Goal: Information Seeking & Learning: Learn about a topic

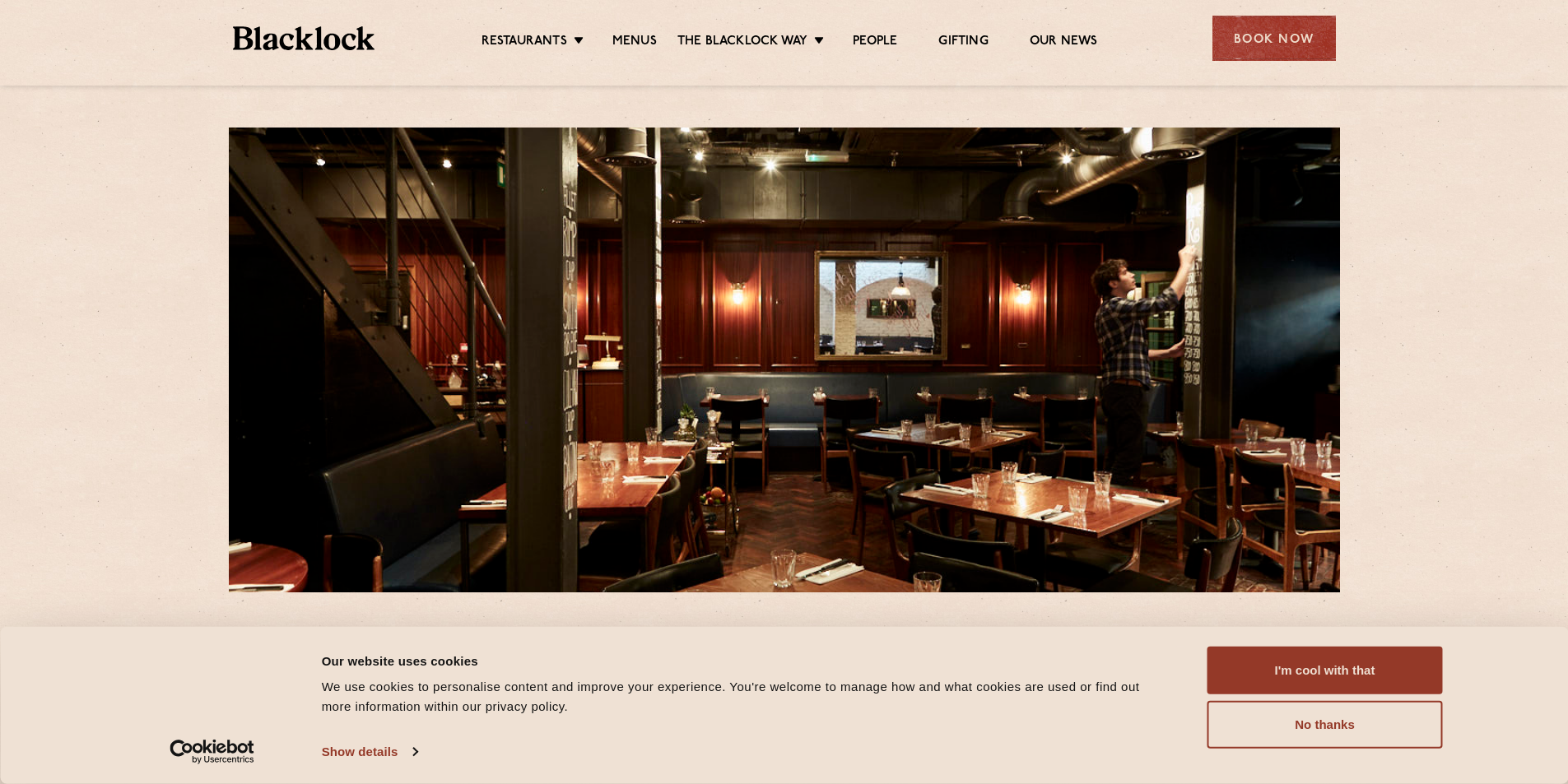
click at [636, 30] on ul "Restaurants [GEOGRAPHIC_DATA] [GEOGRAPHIC_DATA] [GEOGRAPHIC_DATA] [GEOGRAPHIC_D…" at bounding box center [789, 39] width 829 height 26
click at [638, 39] on link "Menus" at bounding box center [634, 42] width 45 height 18
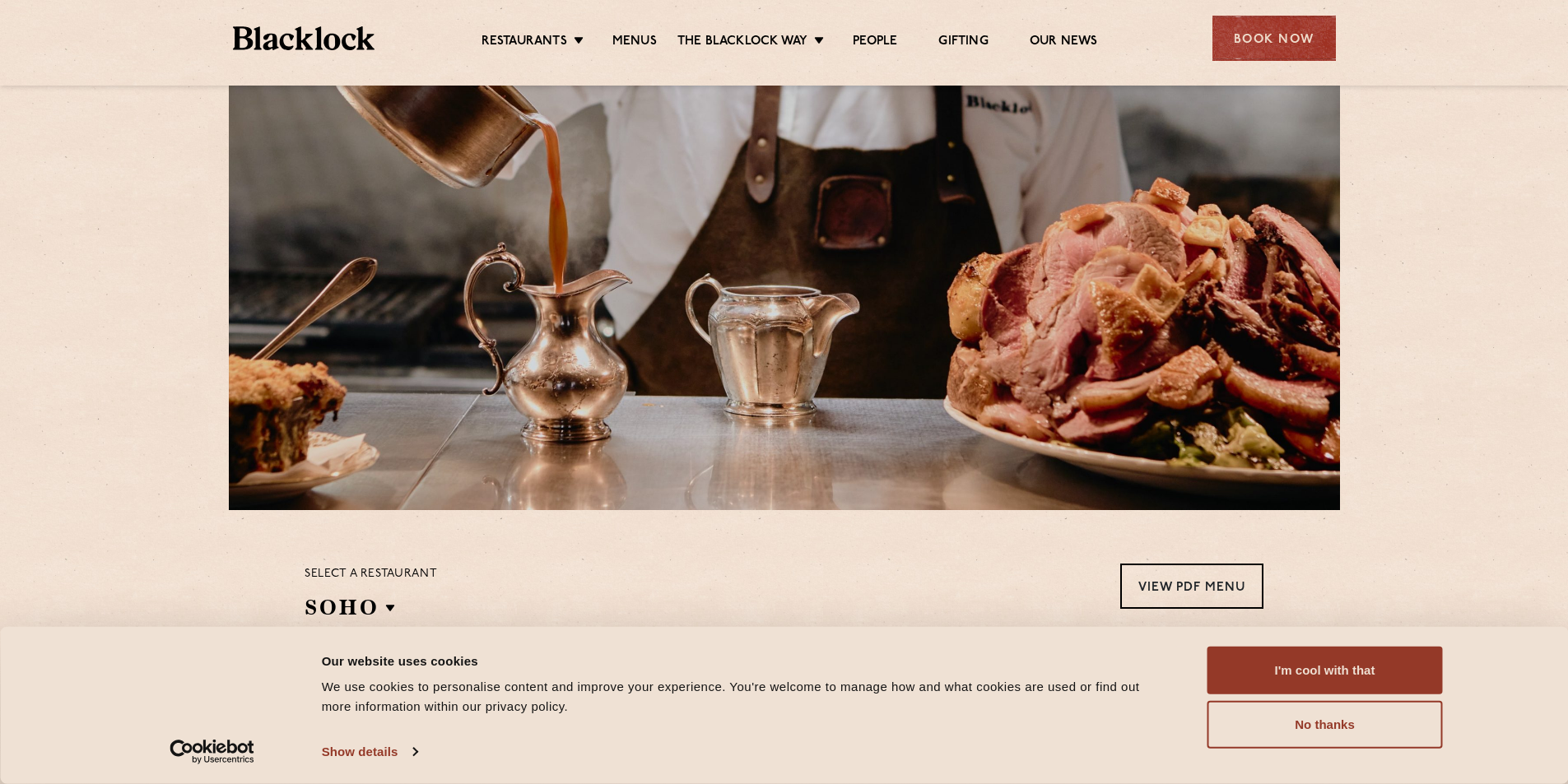
scroll to position [329, 0]
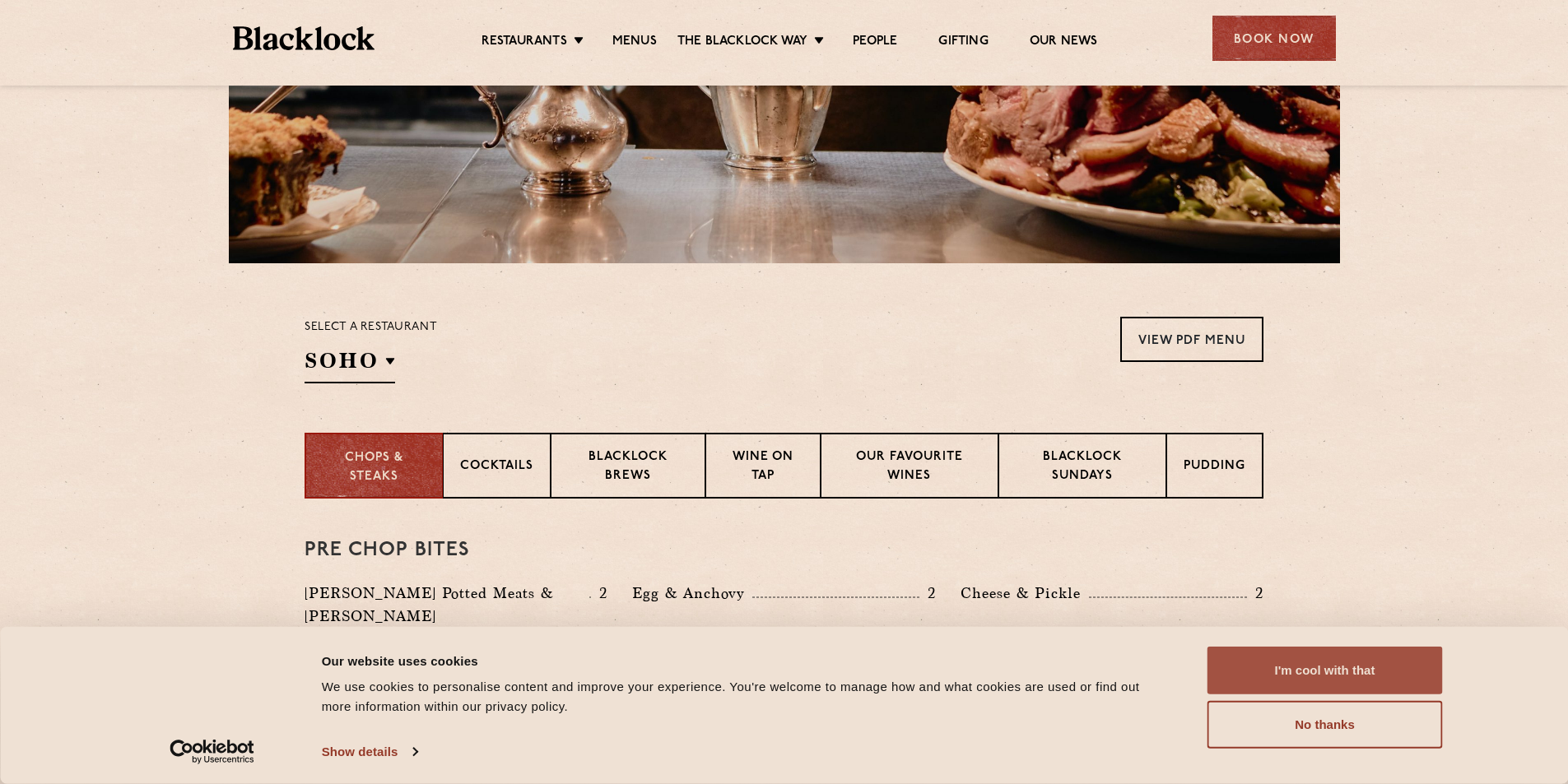
click at [1402, 660] on button "I'm cool with that" at bounding box center [1325, 671] width 236 height 47
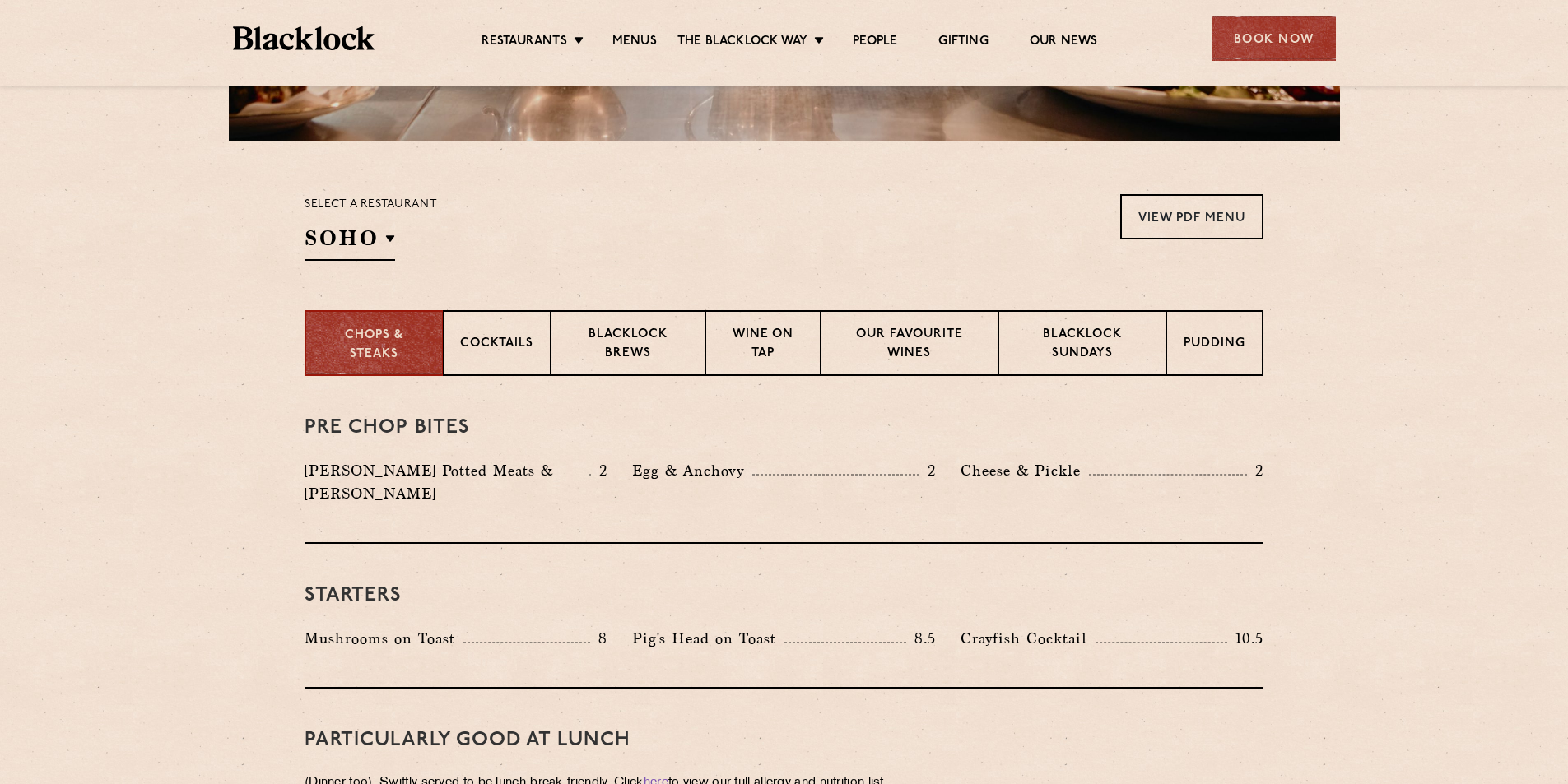
scroll to position [576, 0]
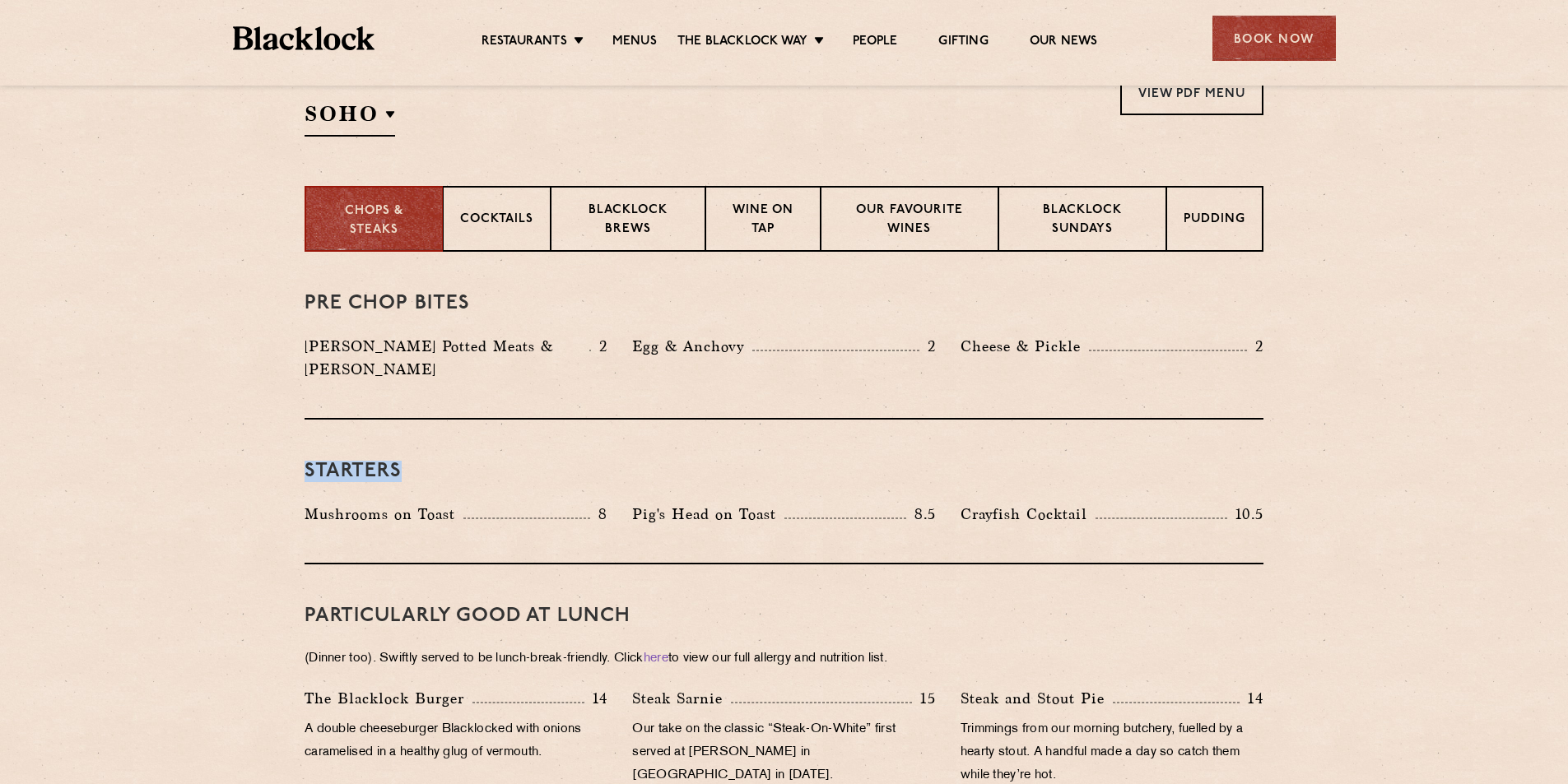
drag, startPoint x: 289, startPoint y: 453, endPoint x: 640, endPoint y: 383, distance: 357.9
